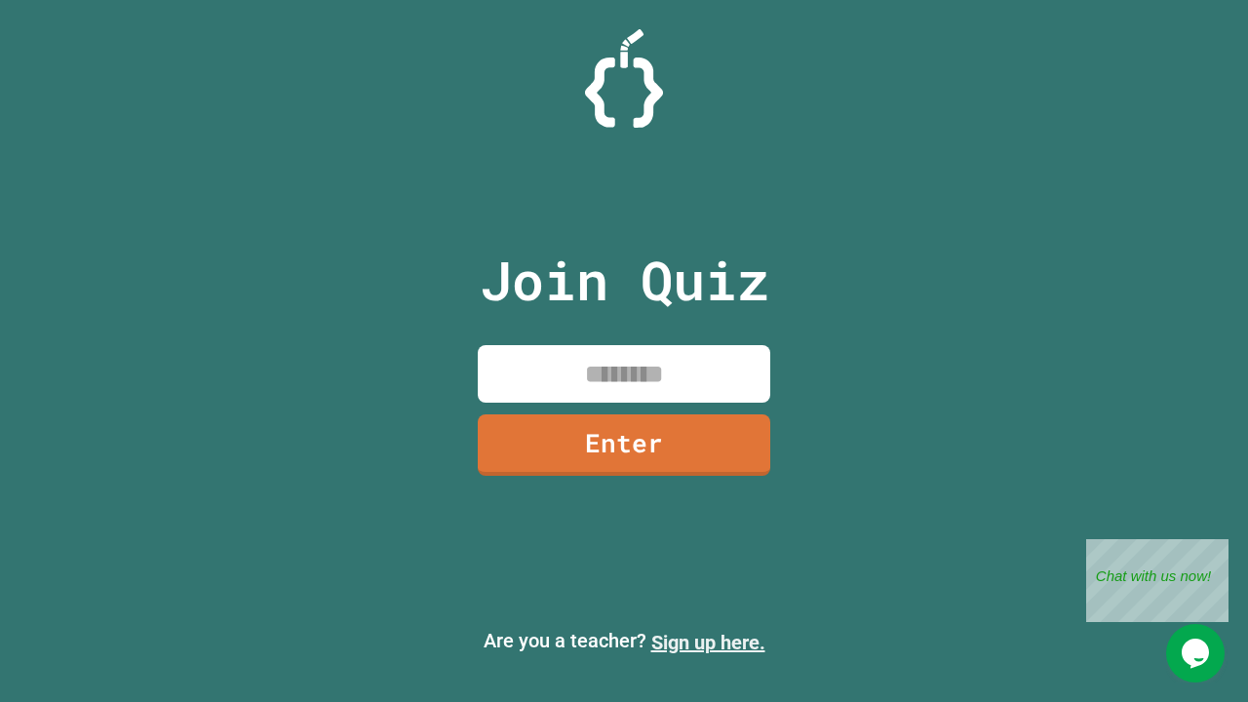
click at [708, 643] on link "Sign up here." at bounding box center [708, 642] width 114 height 23
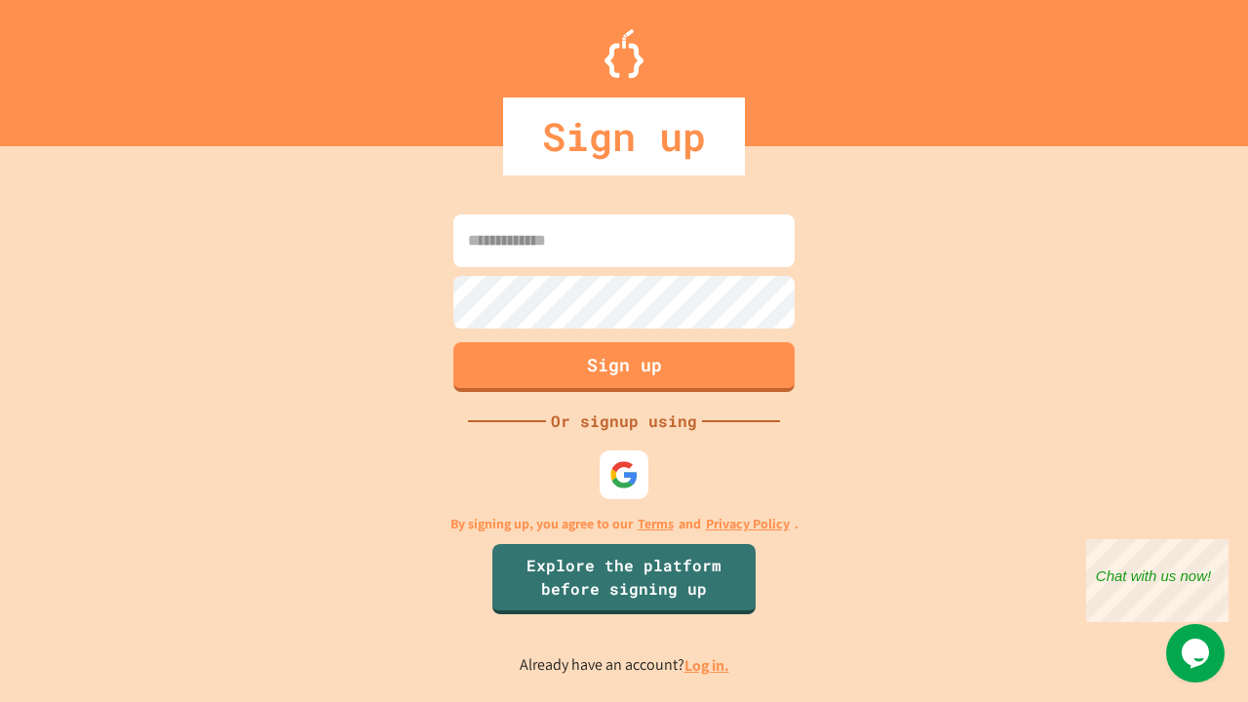
click at [708, 665] on link "Log in." at bounding box center [706, 665] width 45 height 20
